Goal: Navigation & Orientation: Find specific page/section

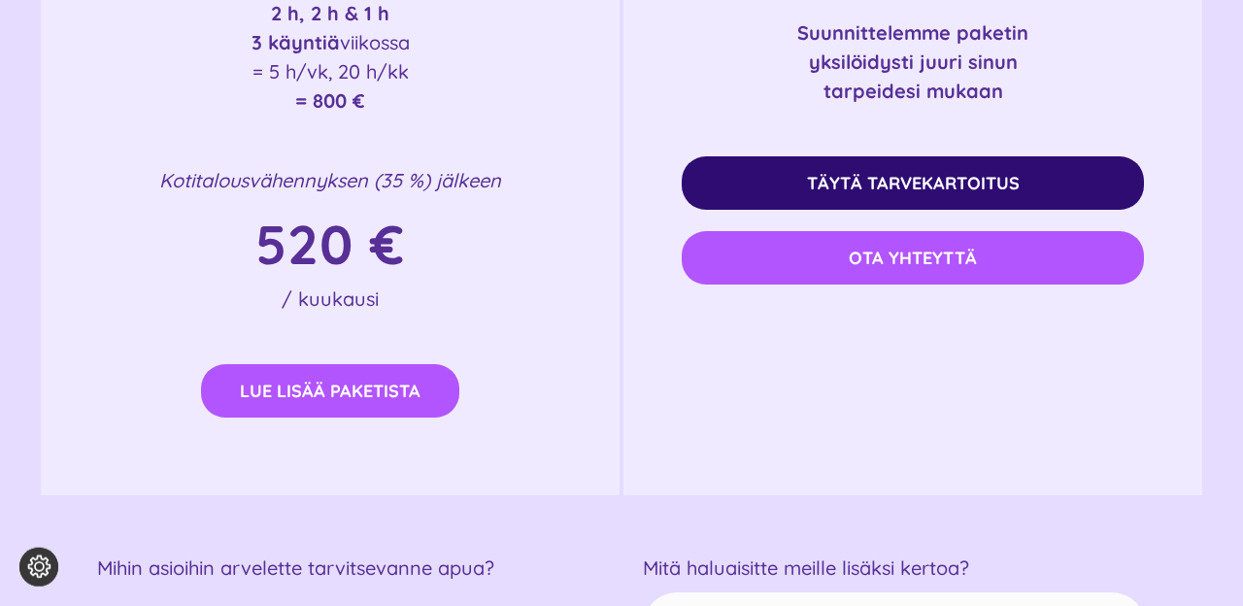
scroll to position [3836, 0]
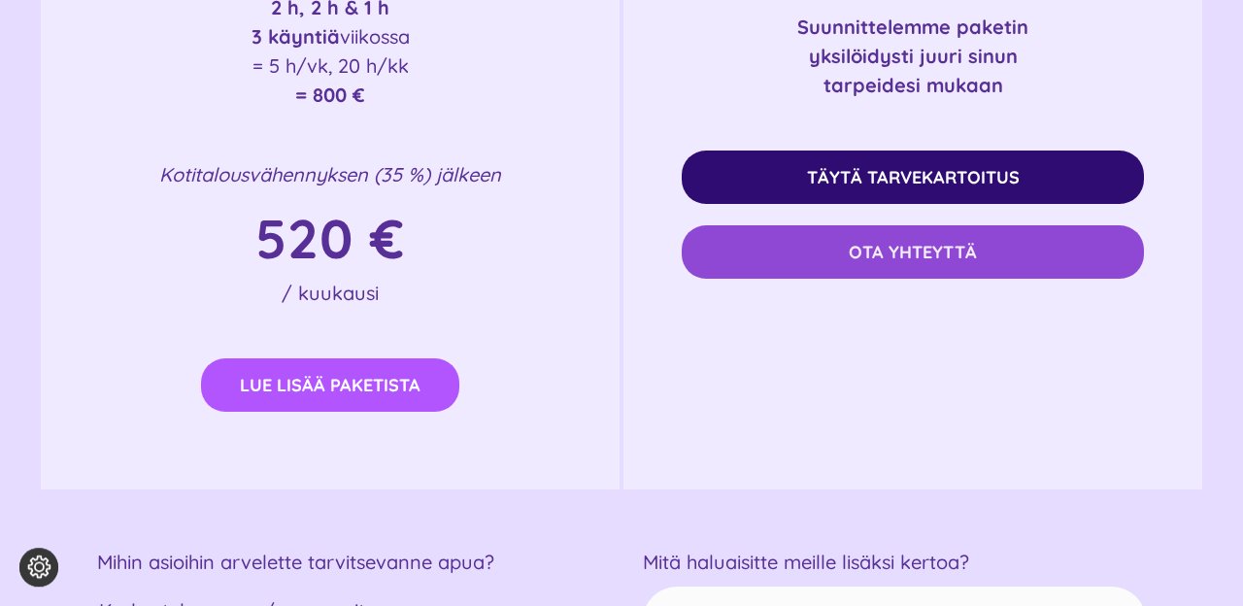
click at [804, 257] on link "Ota yhteyttä" at bounding box center [912, 251] width 462 height 53
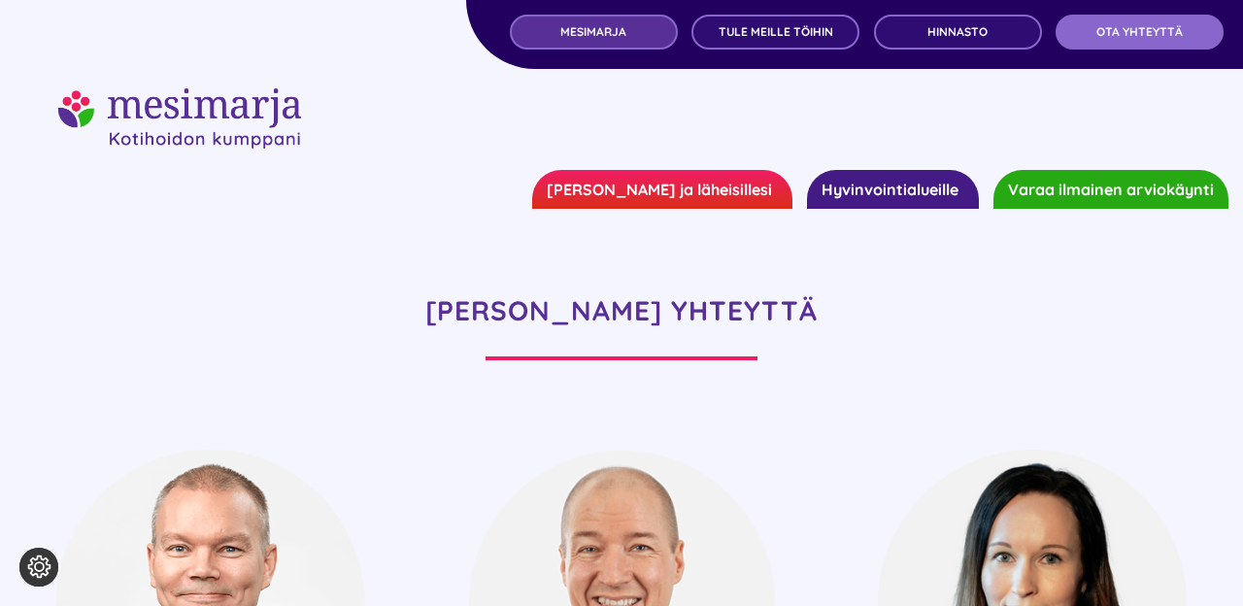
click at [618, 33] on span "MESIMARJA" at bounding box center [593, 32] width 66 height 14
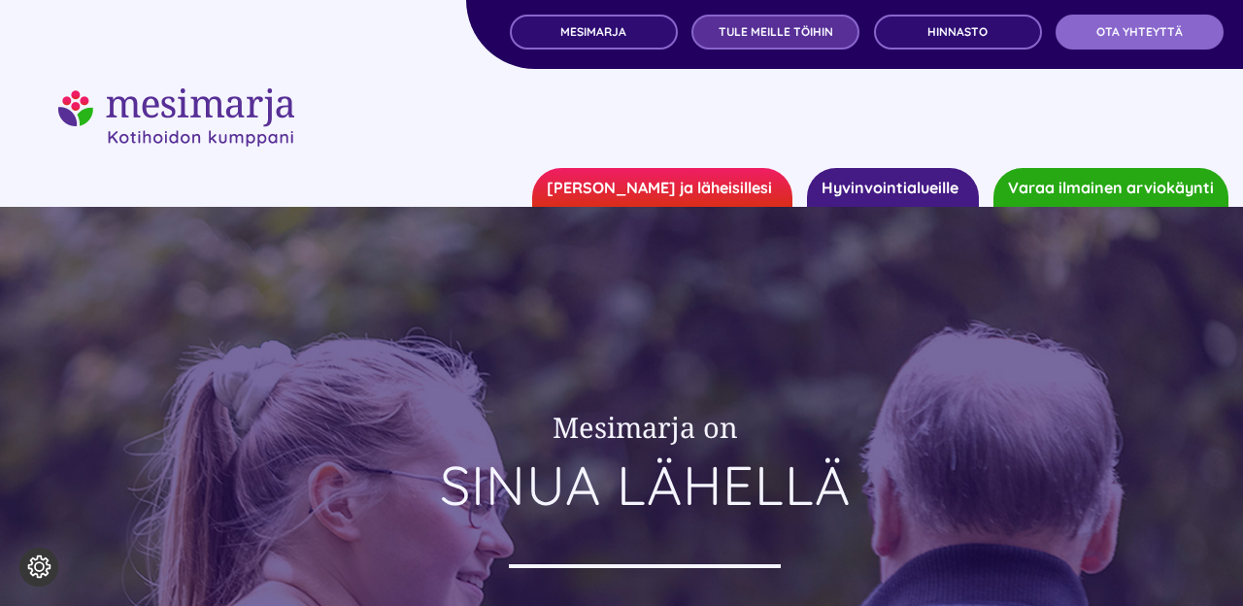
click at [774, 25] on span "TULE MEILLE TÖIHIN" at bounding box center [775, 32] width 115 height 14
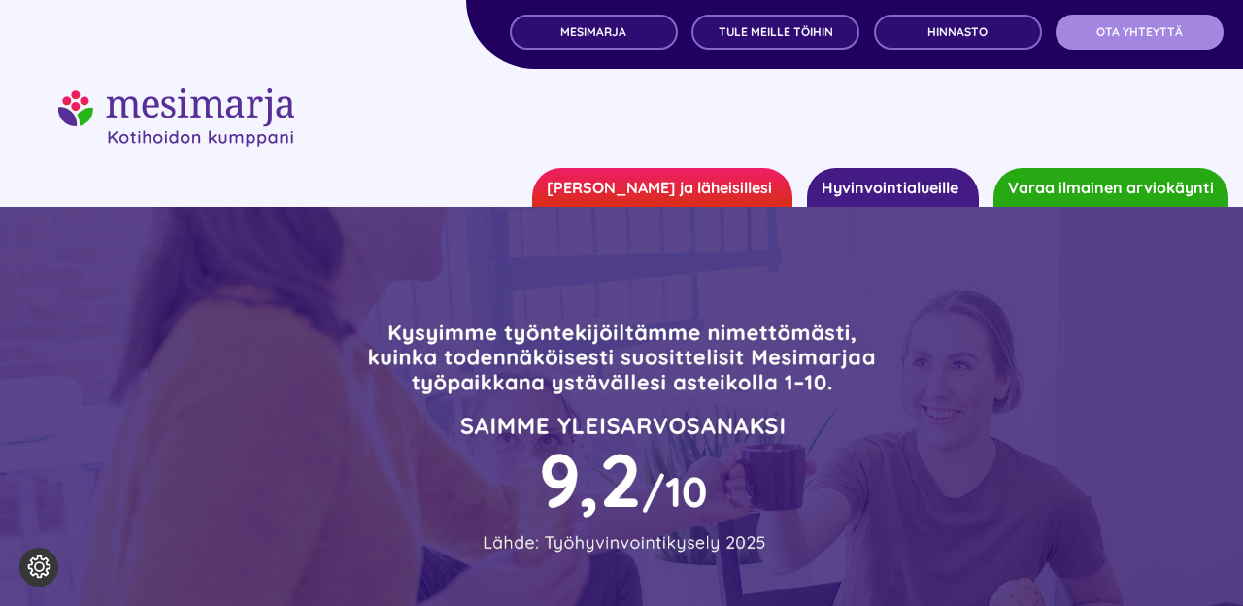
click at [1178, 34] on span "OTA YHTEYTTÄ" at bounding box center [1139, 32] width 86 height 14
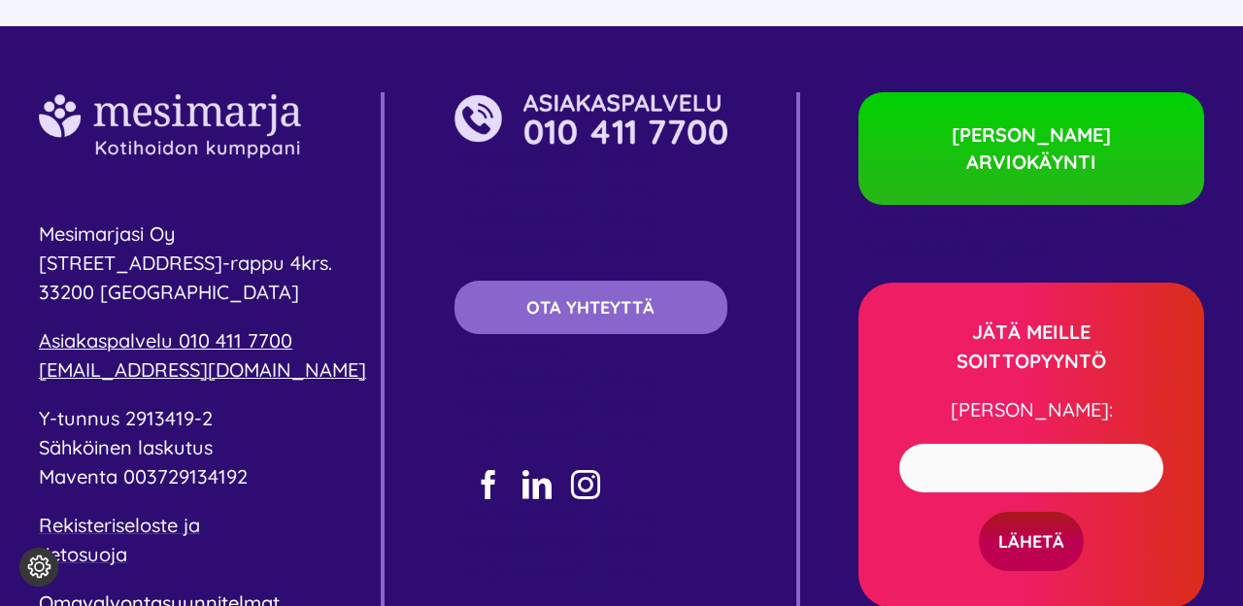
scroll to position [3619, 0]
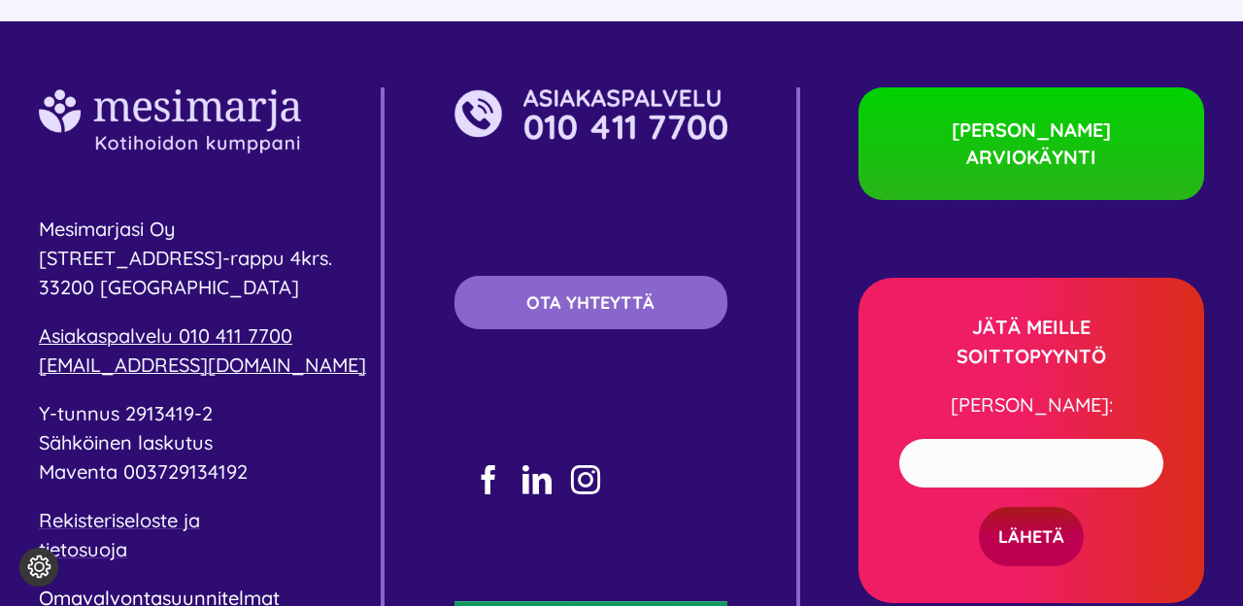
drag, startPoint x: 733, startPoint y: 121, endPoint x: 540, endPoint y: 129, distance: 193.3
click at [540, 129] on div "[GEOGRAPHIC_DATA], [GEOGRAPHIC_DATA], [GEOGRAPHIC_DATA], [GEOGRAPHIC_DATA] OTA …" at bounding box center [627, 456] width 346 height 739
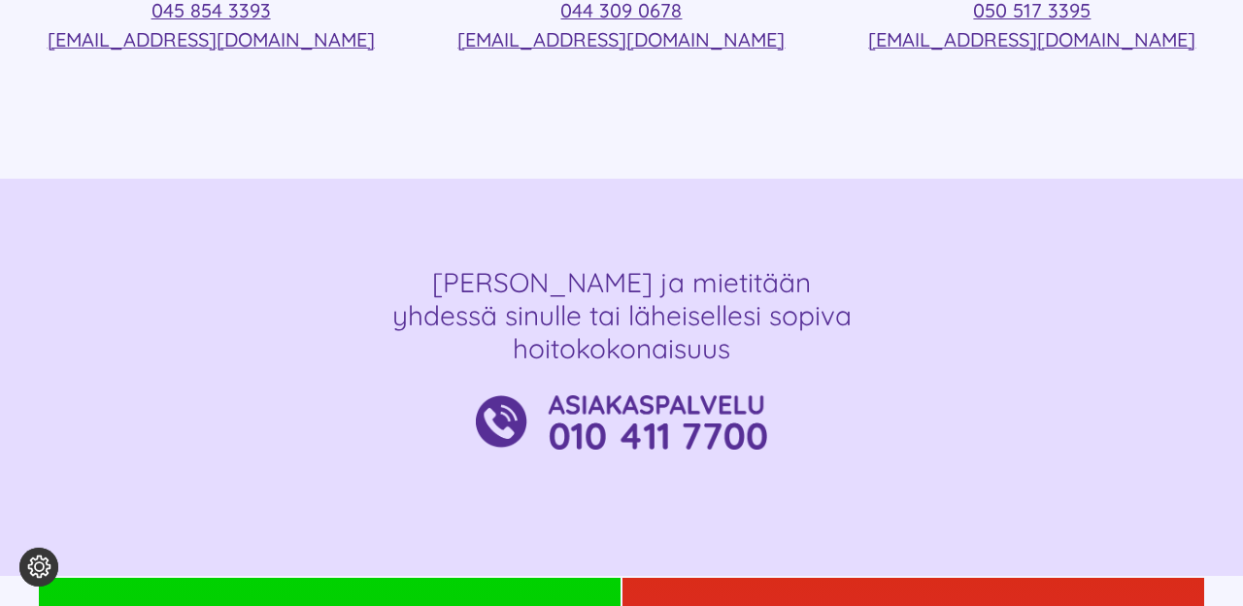
scroll to position [1009, 0]
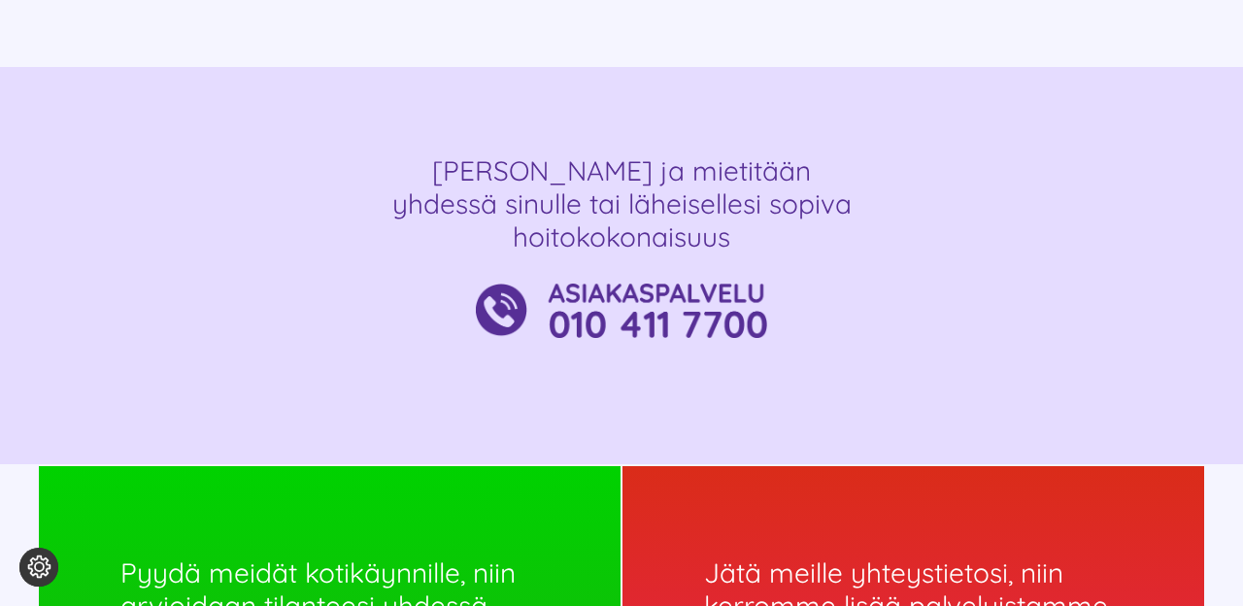
drag, startPoint x: 769, startPoint y: 315, endPoint x: 577, endPoint y: 315, distance: 192.2
click at [577, 315] on div at bounding box center [621, 309] width 1165 height 53
